Goal: Check status: Check status

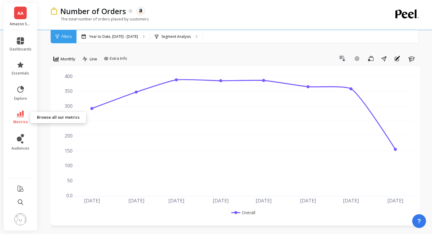
click at [15, 120] on span "metrics" at bounding box center [20, 121] width 15 height 5
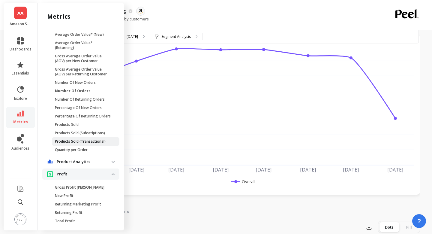
scroll to position [127, 0]
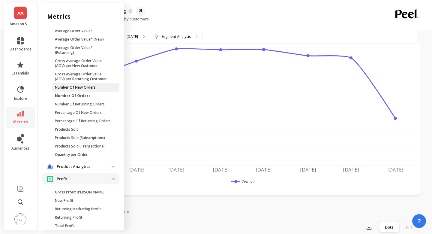
click at [91, 85] on p "Number Of New Orders" at bounding box center [75, 87] width 41 height 5
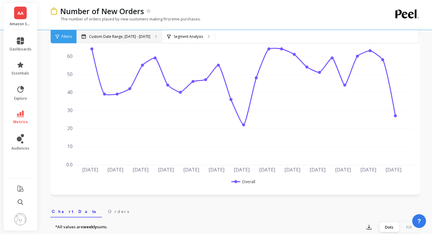
click at [106, 33] on div "Custom Date Range, [DATE] - [DATE]" at bounding box center [118, 36] width 85 height 13
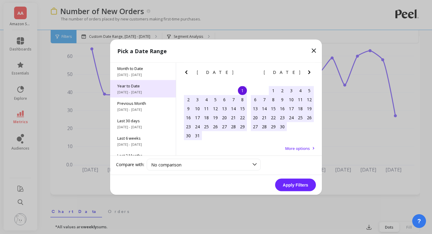
click at [123, 84] on span "Year to Date" at bounding box center [142, 85] width 51 height 5
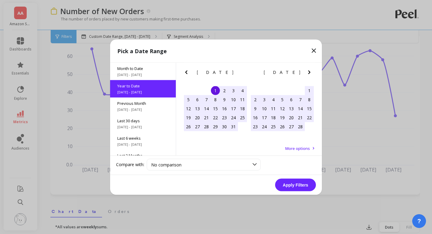
click at [294, 184] on button "Apply Filters" at bounding box center [295, 184] width 41 height 13
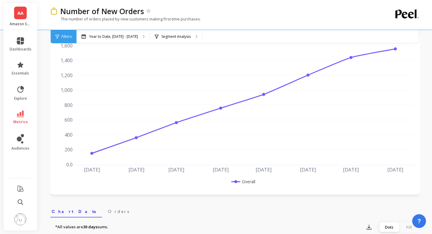
click at [61, 40] on div "Filters" at bounding box center [64, 36] width 26 height 13
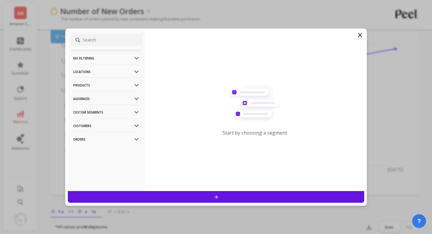
click at [360, 36] on icon at bounding box center [359, 34] width 7 height 7
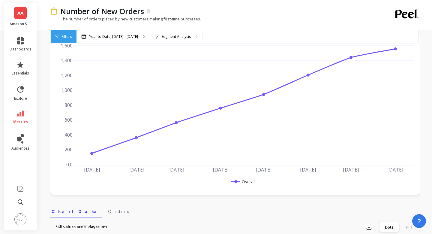
click at [61, 34] on span "Filters" at bounding box center [66, 36] width 10 height 5
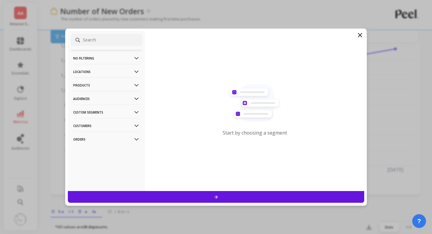
click at [359, 33] on icon at bounding box center [359, 34] width 7 height 7
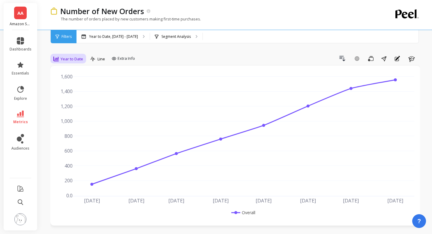
click at [76, 59] on span "Year to Date" at bounding box center [72, 59] width 22 height 6
click at [69, 104] on div "Monthly" at bounding box center [72, 107] width 34 height 6
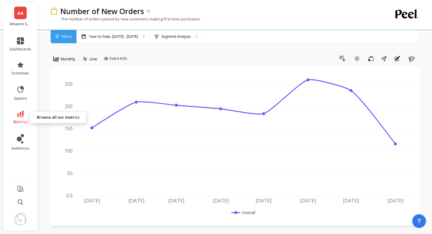
click at [21, 115] on icon at bounding box center [20, 113] width 7 height 7
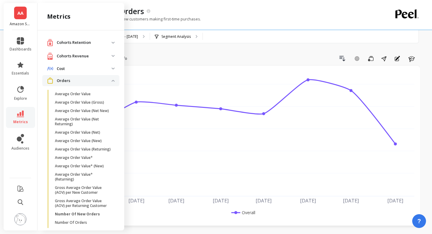
scroll to position [127, 0]
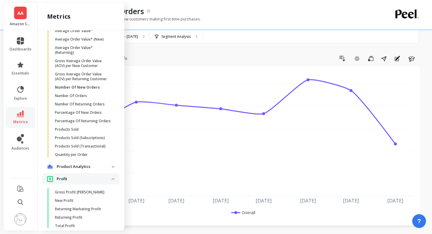
click at [112, 178] on img at bounding box center [113, 179] width 3 height 2
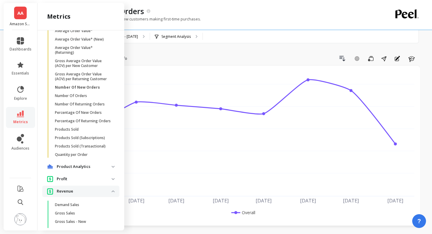
click at [113, 192] on span "Revenue" at bounding box center [80, 190] width 77 height 11
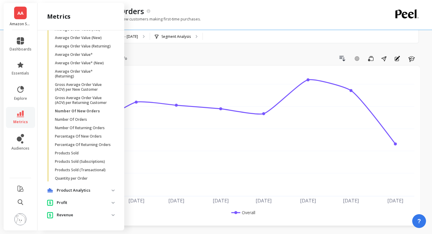
scroll to position [103, 0]
click at [98, 126] on p "Number Of Returning Orders" at bounding box center [80, 127] width 50 height 5
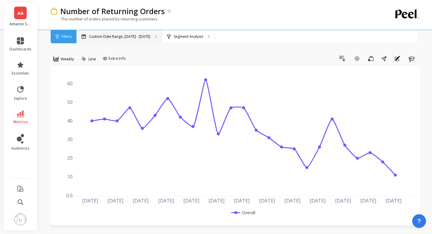
click at [99, 37] on p "Custom Date Range, [DATE] - [DATE]" at bounding box center [119, 36] width 61 height 5
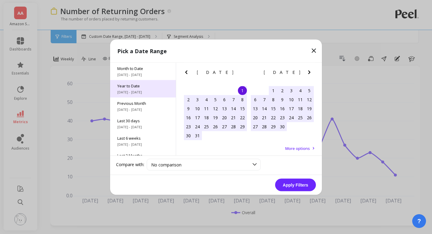
click at [126, 89] on span "[DATE] - [DATE]" at bounding box center [142, 91] width 51 height 5
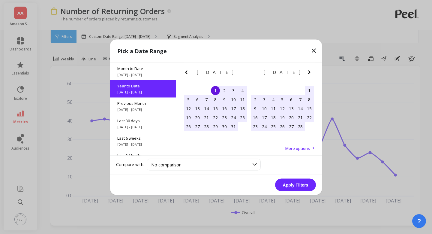
click at [298, 184] on button "Apply Filters" at bounding box center [295, 184] width 41 height 13
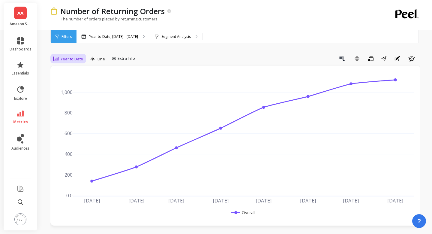
click at [74, 58] on span "Year to Date" at bounding box center [72, 59] width 22 height 6
click at [65, 108] on div "Monthly" at bounding box center [72, 107] width 34 height 6
